Goal: Task Accomplishment & Management: Complete application form

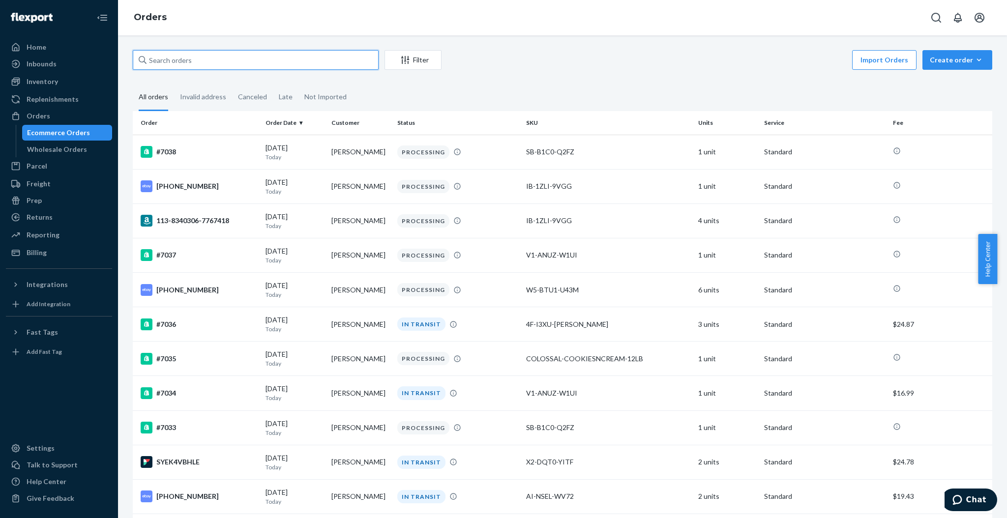
click at [303, 51] on input "text" at bounding box center [256, 60] width 246 height 20
paste input "[PERSON_NAME]"
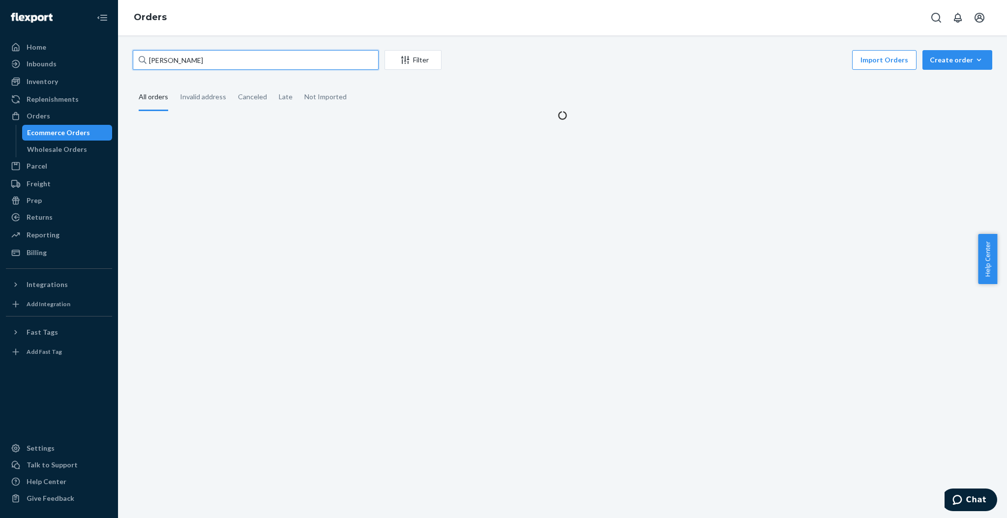
type input "[PERSON_NAME]"
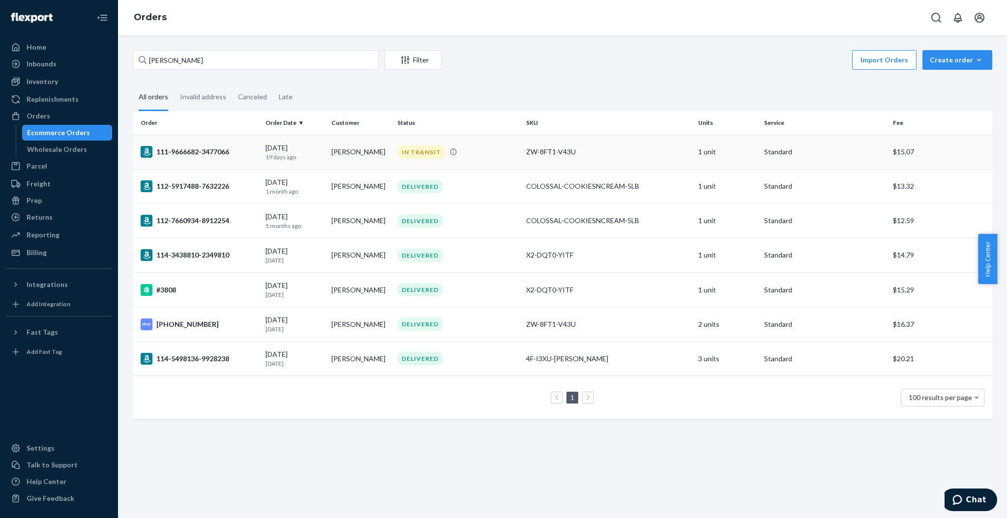
click at [300, 145] on div "[DATE] [DATE]" at bounding box center [294, 152] width 58 height 18
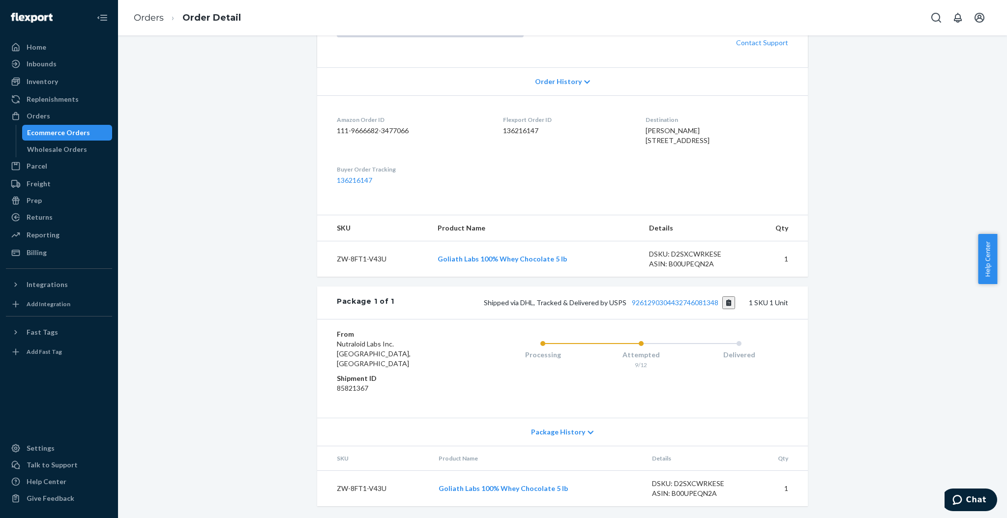
scroll to position [228, 0]
click at [699, 307] on link "9261290304432746081348" at bounding box center [675, 302] width 87 height 8
click at [142, 13] on link "Orders" at bounding box center [149, 17] width 30 height 11
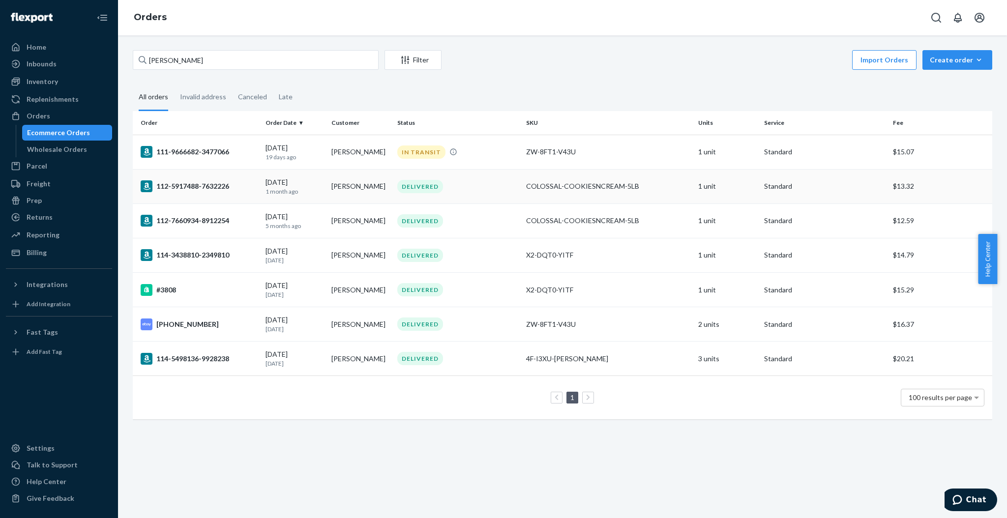
click at [371, 184] on td "[PERSON_NAME]" at bounding box center [360, 186] width 66 height 34
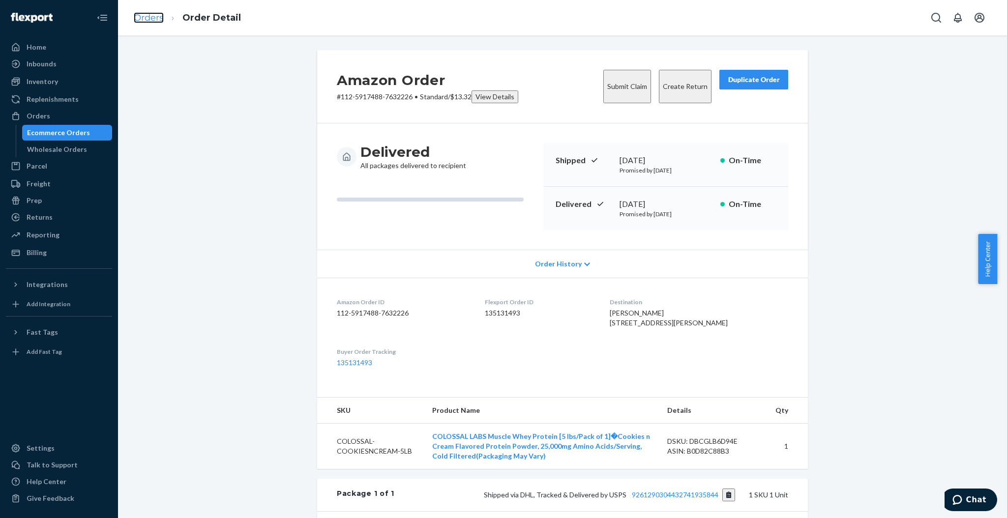
click at [162, 18] on link "Orders" at bounding box center [149, 17] width 30 height 11
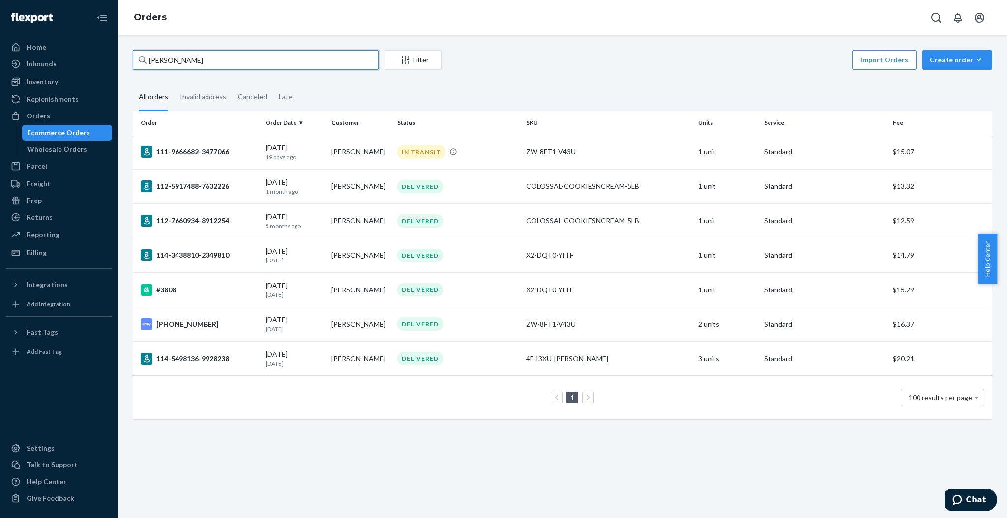
click at [276, 61] on input "[PERSON_NAME]" at bounding box center [256, 60] width 246 height 20
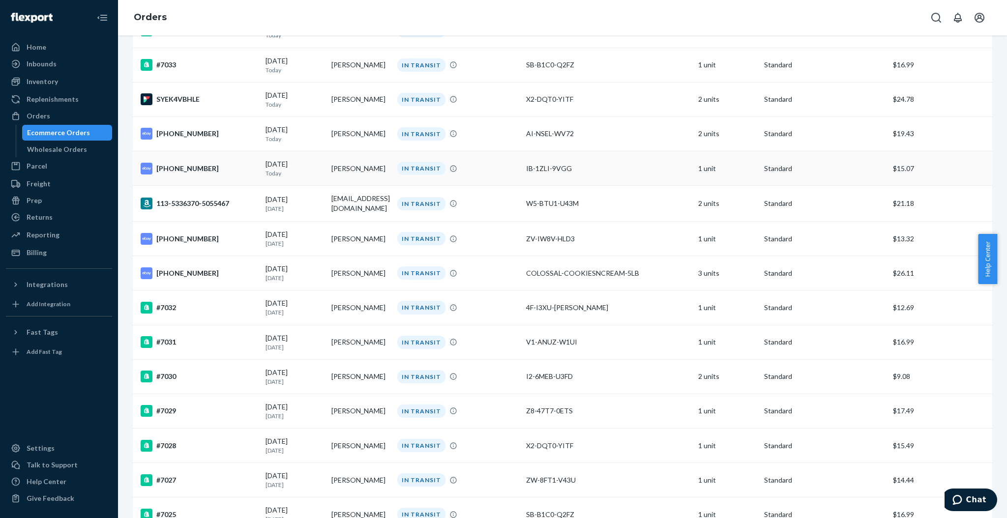
scroll to position [262, 0]
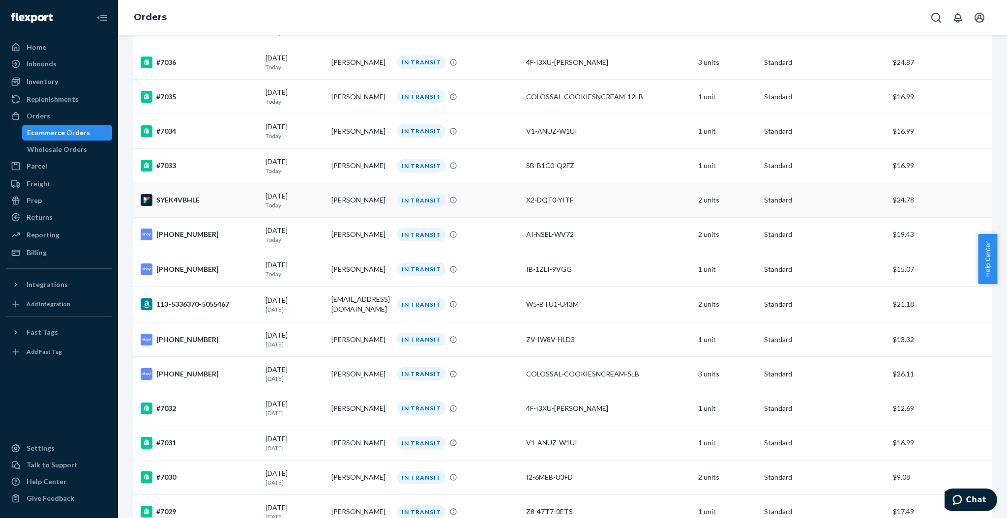
click at [367, 206] on td "[PERSON_NAME]" at bounding box center [360, 200] width 66 height 34
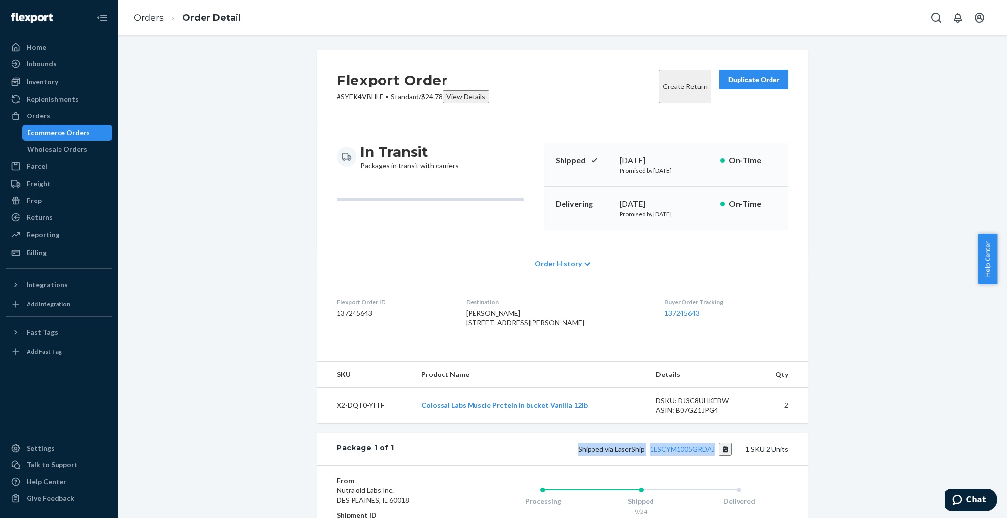
drag, startPoint x: 573, startPoint y: 465, endPoint x: 711, endPoint y: 460, distance: 138.7
click at [711, 456] on div "Shipped via LaserShip 1LSCYM1005GRDAJ 1 SKU 2 Units" at bounding box center [591, 449] width 394 height 13
copy span "Shipped via LaserShip 1LSCYM1005GRDAJ"
click at [152, 18] on link "Orders" at bounding box center [149, 17] width 30 height 11
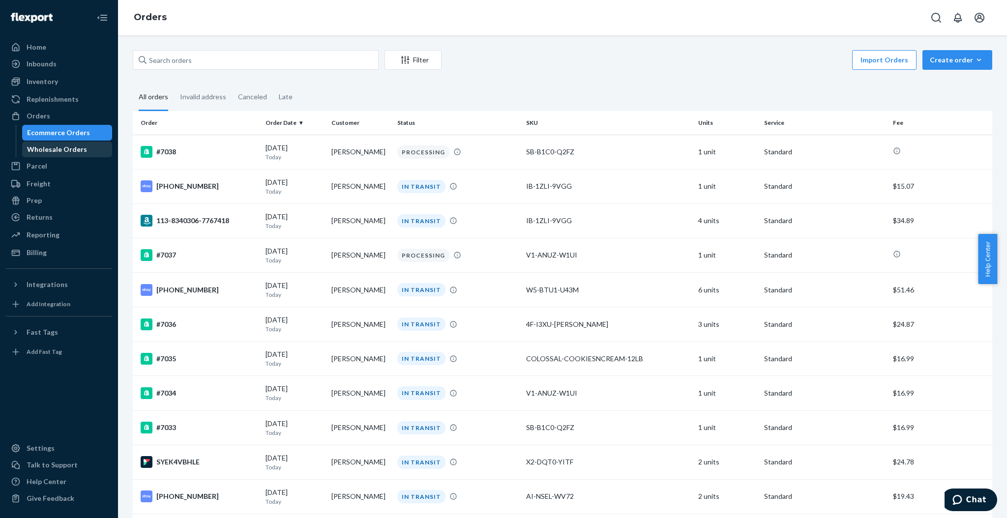
click at [87, 143] on div "Wholesale Orders" at bounding box center [67, 150] width 88 height 14
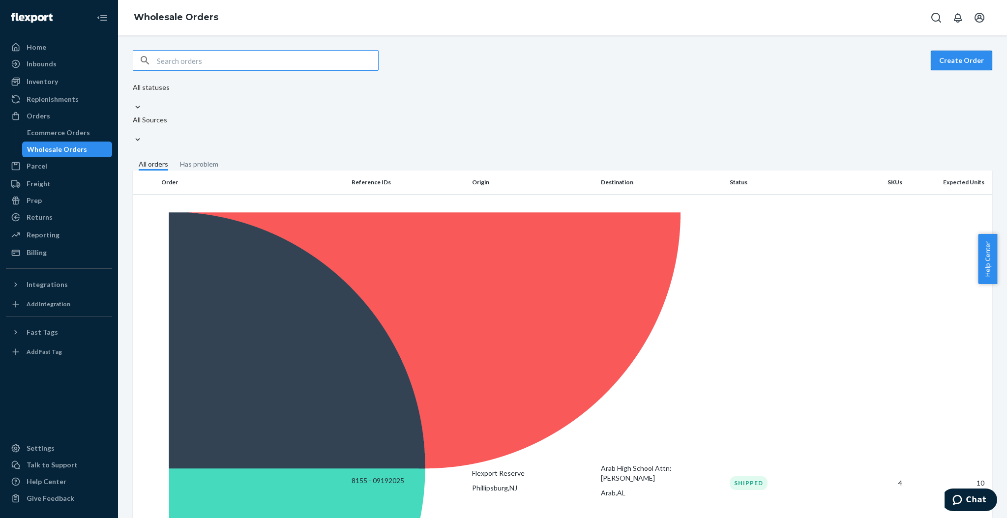
click at [941, 63] on button "Create Order" at bounding box center [961, 61] width 61 height 20
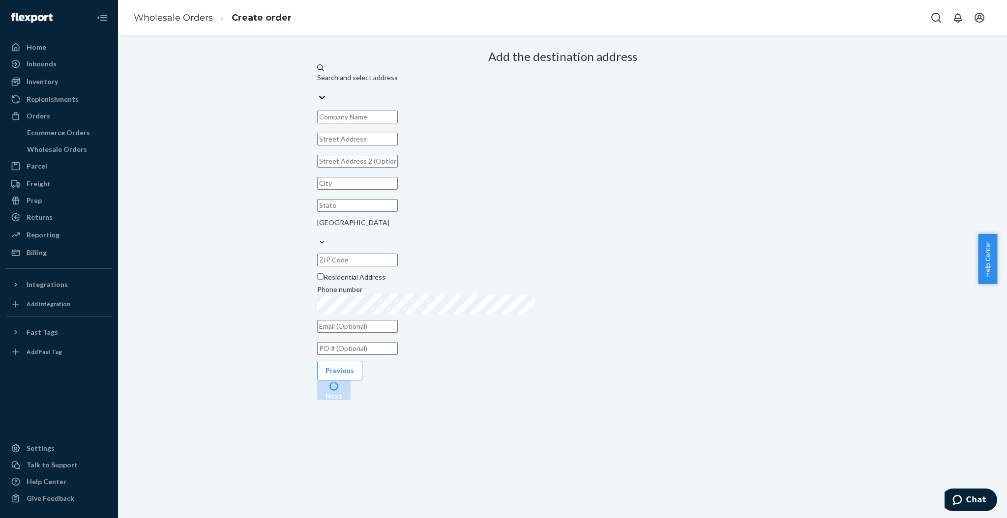
click at [398, 123] on input "text" at bounding box center [357, 117] width 81 height 13
paste input "[PERSON_NAME] [STREET_ADDRESS]"
drag, startPoint x: 639, startPoint y: 141, endPoint x: 513, endPoint y: 164, distance: 128.0
click at [513, 164] on div "Search and select address [PERSON_NAME] [STREET_ADDRESS] Residential Address Ph…" at bounding box center [562, 199] width 491 height 273
type input "[PERSON_NAME]"
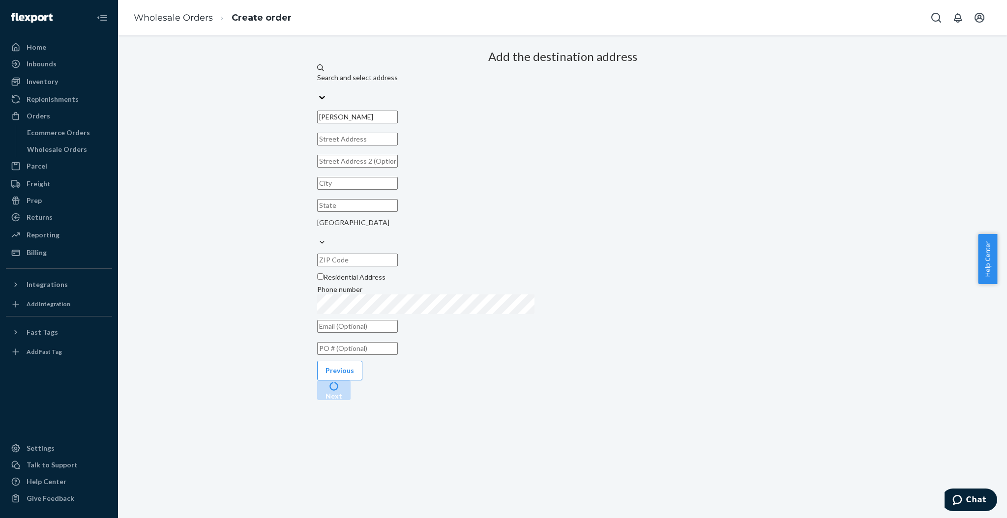
click at [398, 146] on input "text" at bounding box center [357, 139] width 81 height 13
paste input "[STREET_ADDRESS]"
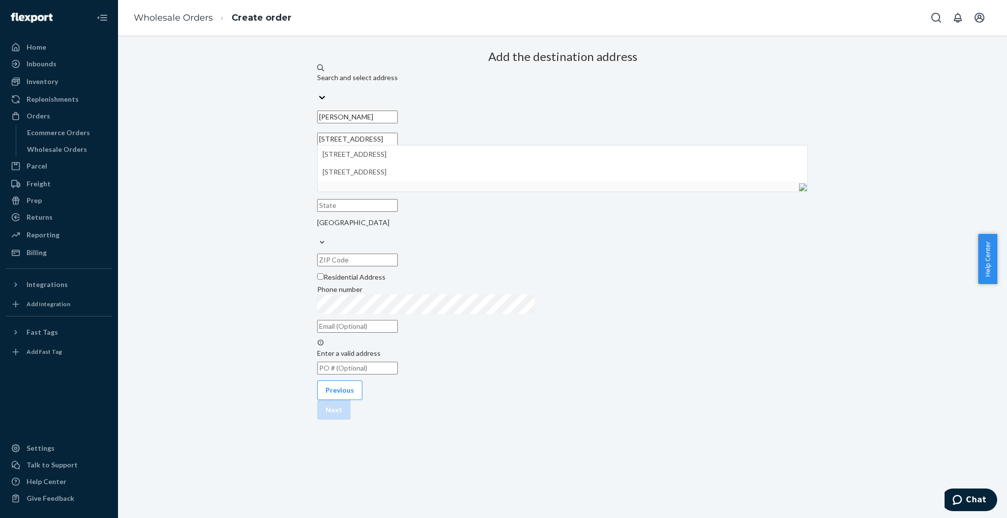
drag, startPoint x: 614, startPoint y: 163, endPoint x: 530, endPoint y: 166, distance: 84.1
click at [398, 146] on input "[STREET_ADDRESS]" at bounding box center [357, 139] width 81 height 13
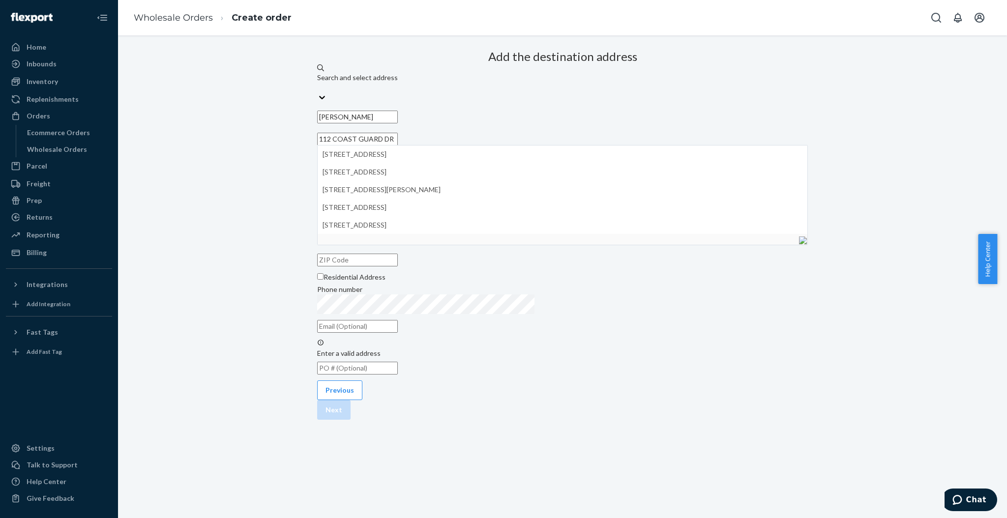
type input "112 COAST GUARD DR"
click at [705, 169] on div "Add the destination address Search and select address [PERSON_NAME] [STREET_ADD…" at bounding box center [562, 212] width 491 height 332
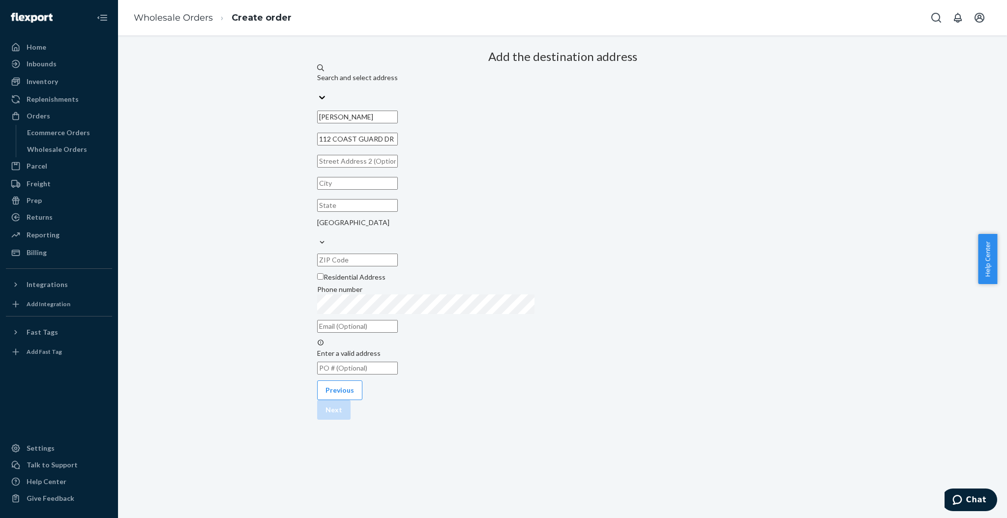
click at [398, 190] on input "text" at bounding box center [357, 183] width 81 height 13
paste input "[GEOGRAPHIC_DATA]-3500"
drag, startPoint x: 544, startPoint y: 220, endPoint x: 497, endPoint y: 225, distance: 47.5
click at [398, 190] on input "[GEOGRAPHIC_DATA]-3500" at bounding box center [357, 183] width 81 height 13
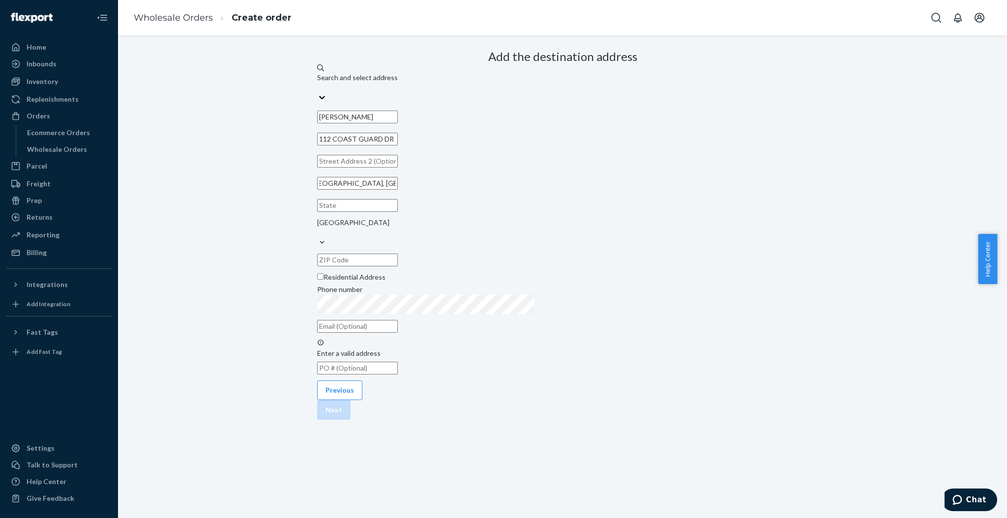
scroll to position [0, 0]
type input "[GEOGRAPHIC_DATA]"
type input "WA"
paste input "98357-3500"
type input "98357-3500"
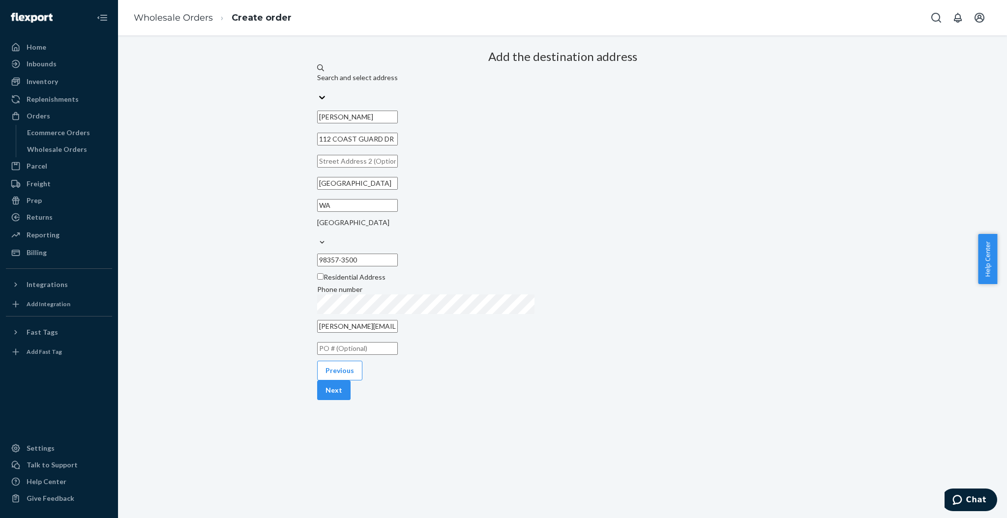
type input "[PERSON_NAME][EMAIL_ADDRESS][DOMAIN_NAME]"
paste input "111-0565869-6241806"
type input "09242025 - 111-0565869-6241806"
click at [351, 400] on button "Next" at bounding box center [333, 391] width 33 height 20
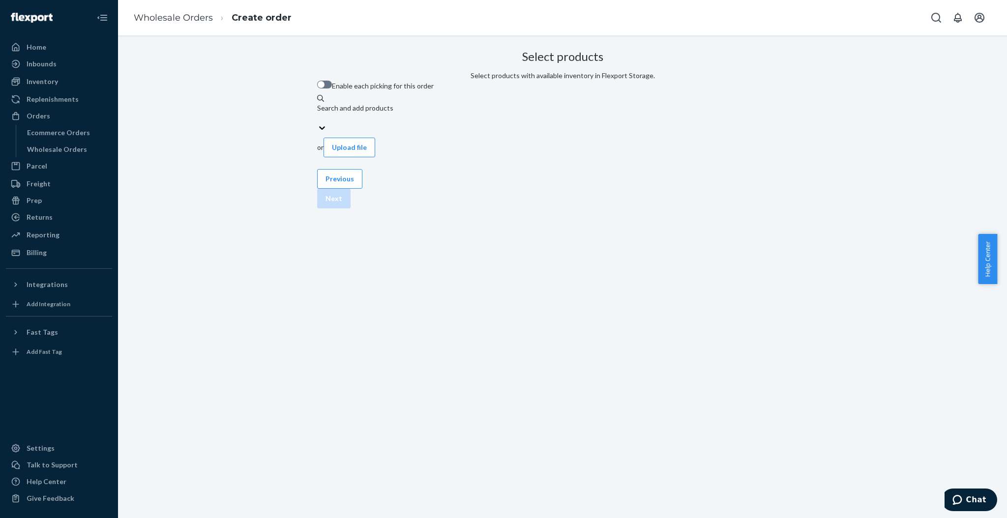
click at [389, 91] on label "Enable each picking for this order" at bounding box center [375, 86] width 117 height 10
click at [317, 88] on input "Enable each picking for this order" at bounding box center [317, 88] width 0 height 0
checkbox input "true"
click at [451, 123] on div "Search and add products" at bounding box center [562, 119] width 491 height 10
click at [318, 133] on input "Search and add products" at bounding box center [317, 128] width 1 height 10
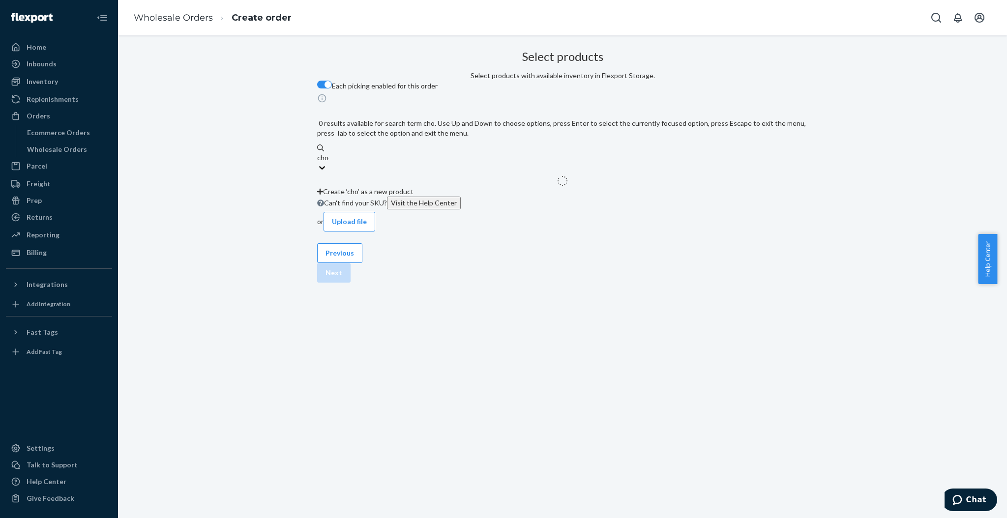
type input "choco"
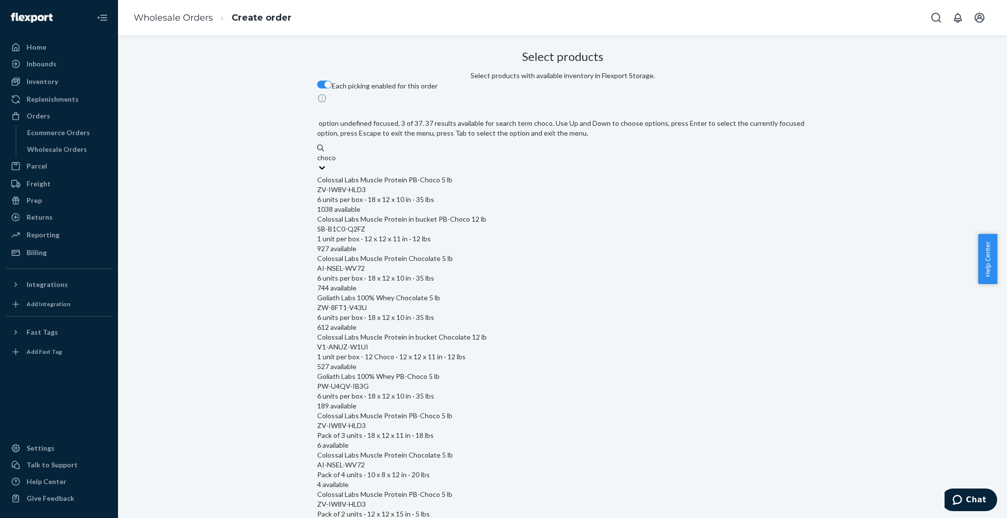
scroll to position [52, 0]
click at [627, 323] on div "612 available" at bounding box center [562, 328] width 491 height 10
click at [336, 163] on input "choco" at bounding box center [326, 158] width 19 height 10
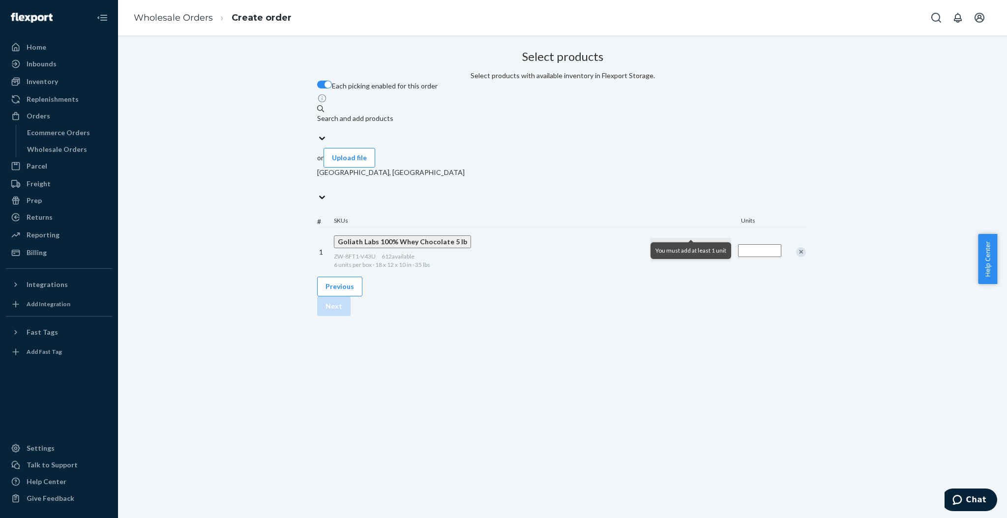
click at [738, 244] on input "Quantity" at bounding box center [759, 250] width 43 height 13
type input "1"
click at [706, 271] on div "Select products Select products with available inventory in Flexport Storage. E…" at bounding box center [562, 161] width 491 height 231
click at [351, 316] on button "Next" at bounding box center [333, 306] width 33 height 20
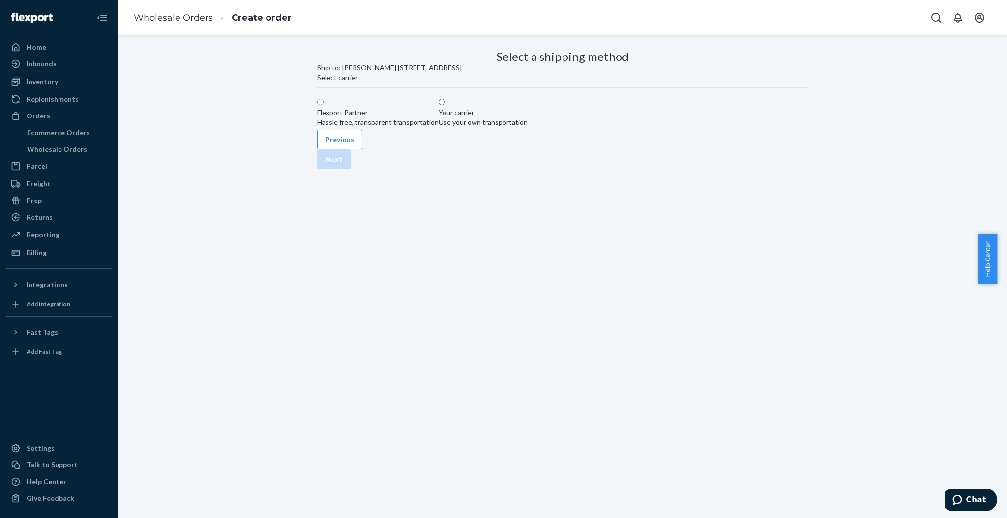
click at [439, 127] on div "Hassle free, transparent transportation" at bounding box center [377, 123] width 121 height 10
click at [324, 105] on input "Flexport Partner Hassle free, transparent transportation" at bounding box center [320, 102] width 6 height 6
radio input "true"
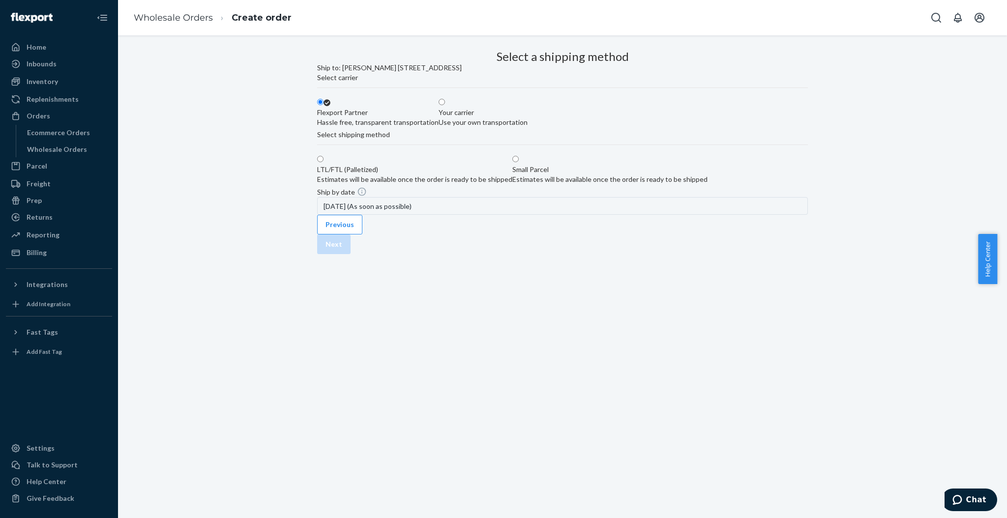
click at [585, 184] on div "Small Parcel Estimates will be available once the order is ready to be shipped" at bounding box center [609, 175] width 195 height 20
click at [519, 162] on input "Small Parcel Estimates will be available once the order is ready to be shipped" at bounding box center [515, 159] width 6 height 6
radio input "true"
click at [351, 254] on button "Next" at bounding box center [333, 245] width 33 height 20
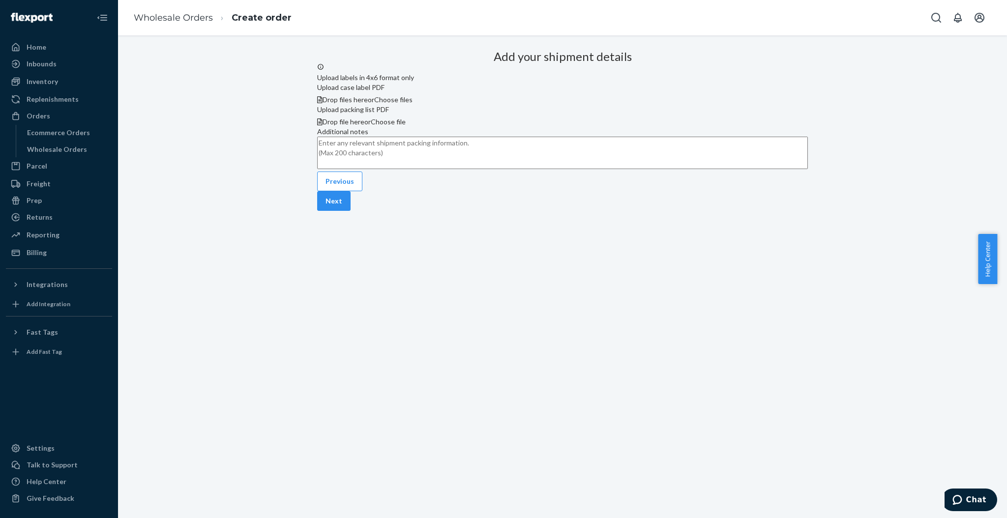
click at [602, 169] on textarea "Additional notes" at bounding box center [562, 153] width 491 height 32
type textarea "Please ship via UPS only, Thank you!"
click at [351, 211] on button "Next" at bounding box center [333, 201] width 33 height 20
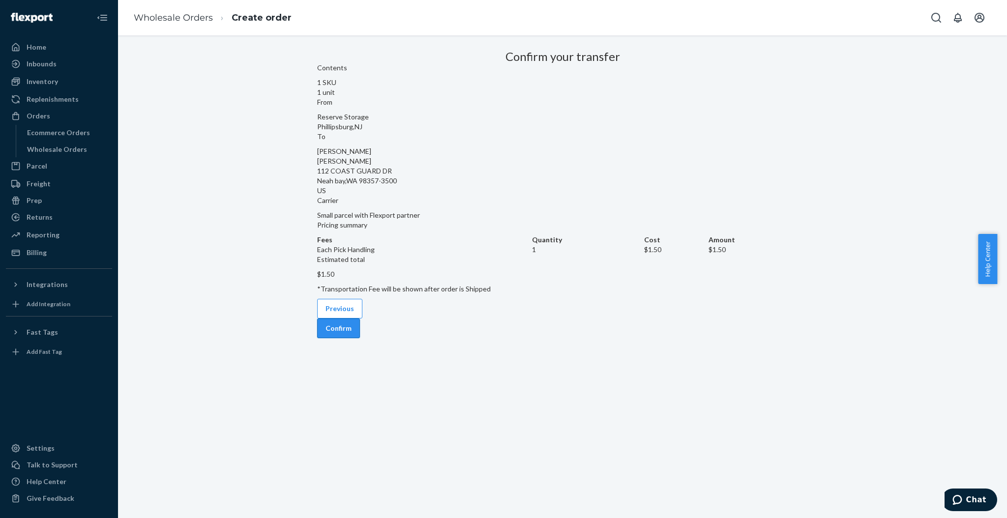
click at [360, 323] on button "Confirm" at bounding box center [338, 329] width 43 height 20
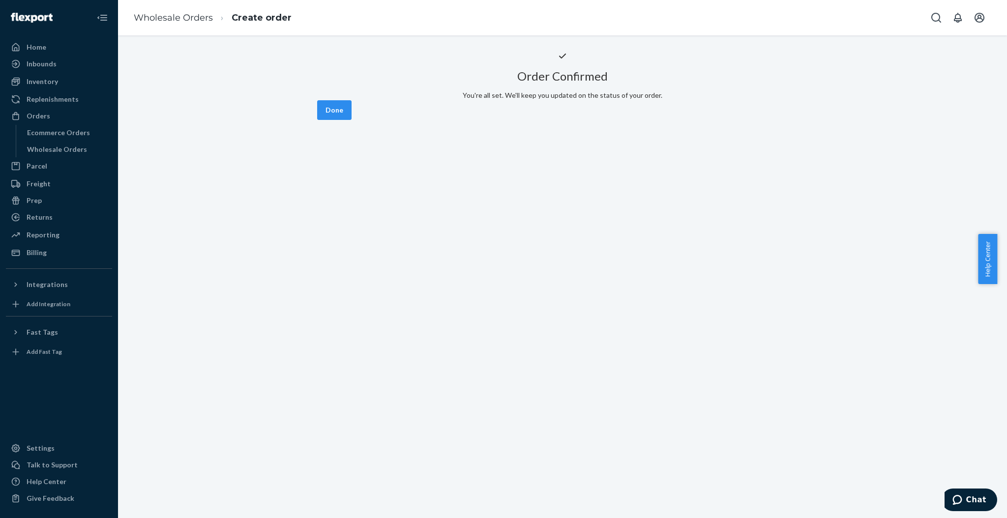
click at [352, 120] on button "Done" at bounding box center [334, 110] width 34 height 20
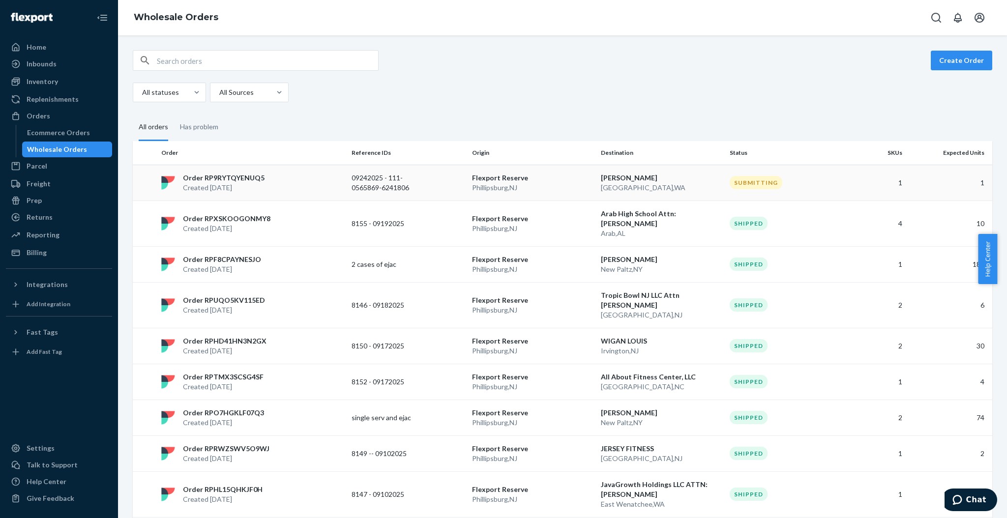
click at [518, 179] on p "Flexport Reserve" at bounding box center [532, 178] width 121 height 10
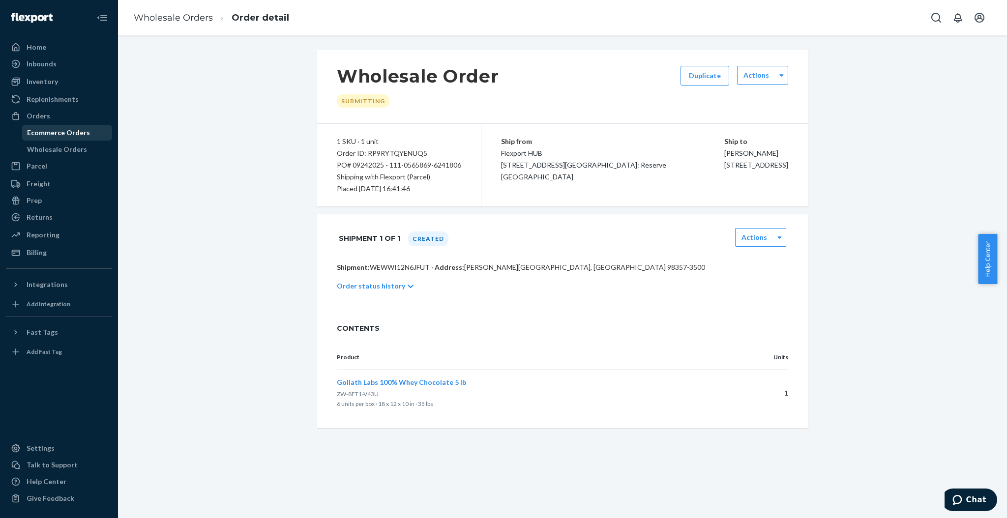
click at [91, 132] on div "Ecommerce Orders" at bounding box center [67, 133] width 88 height 14
